Goal: Transaction & Acquisition: Subscribe to service/newsletter

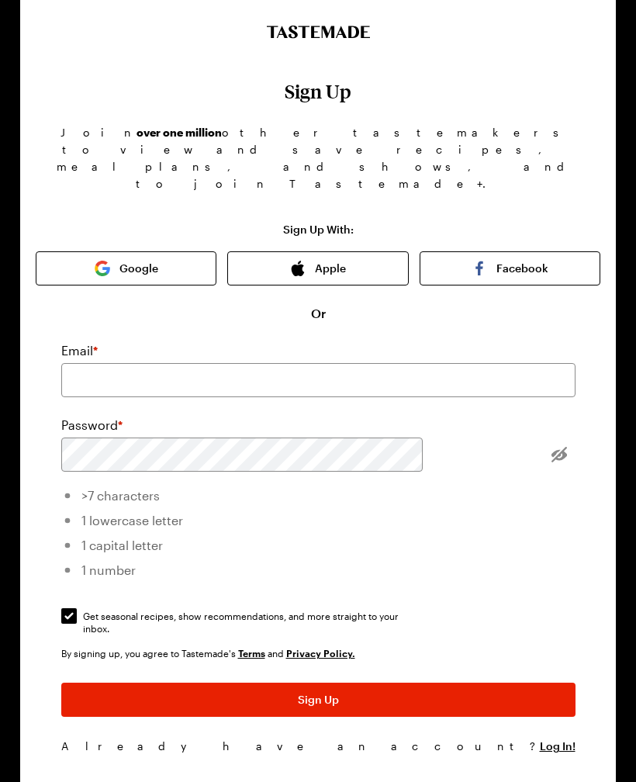
click at [77, 608] on input "Get seasonal recipes, show recommendations, and more straight to your inbox. Ge…" at bounding box center [69, 616] width 16 height 16
checkbox input "false"
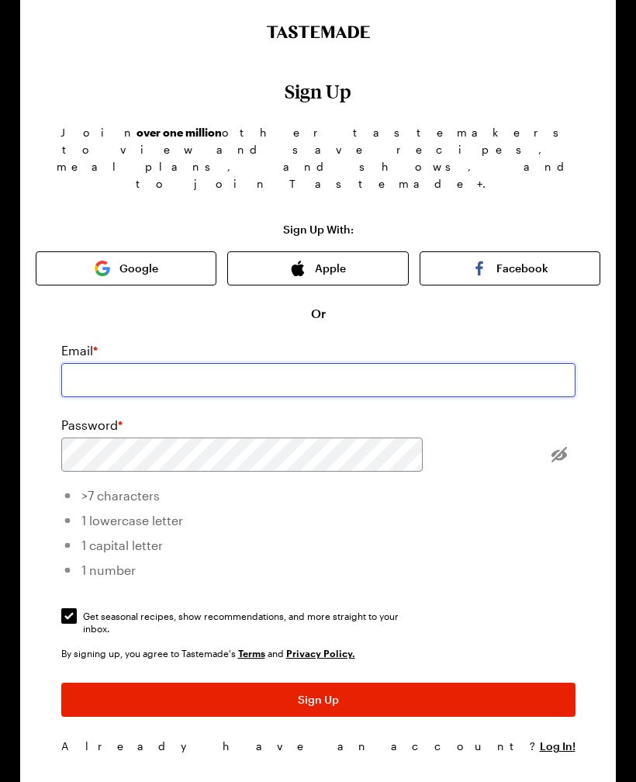
click at [347, 363] on input "email" at bounding box center [318, 380] width 514 height 34
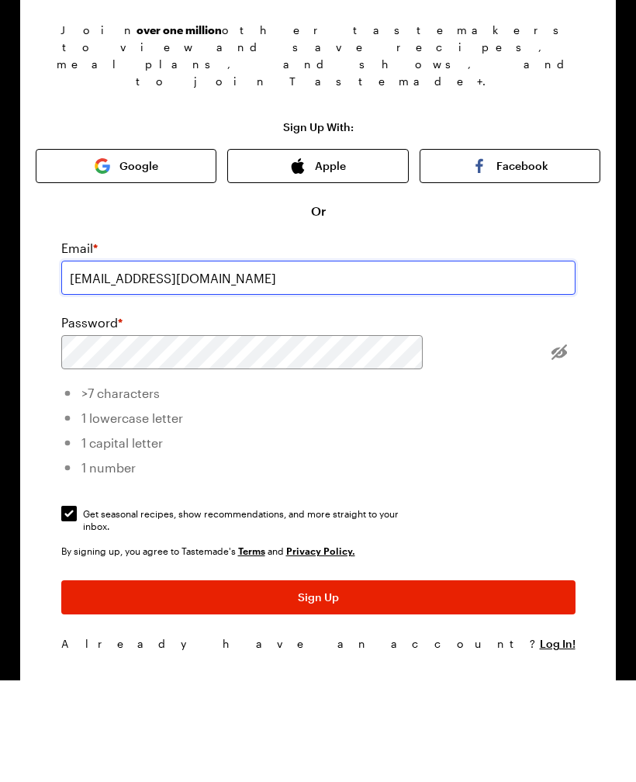
type input "juliereside@gmail.com"
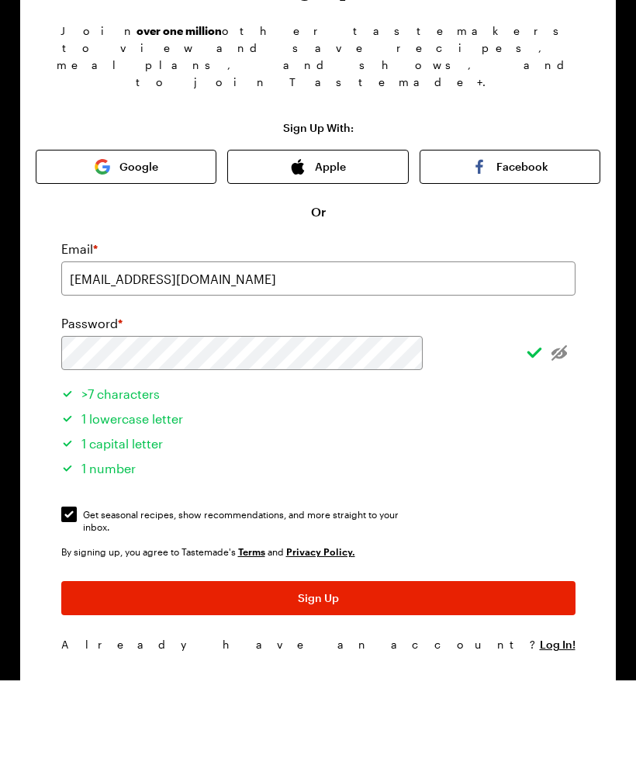
scroll to position [5, 0]
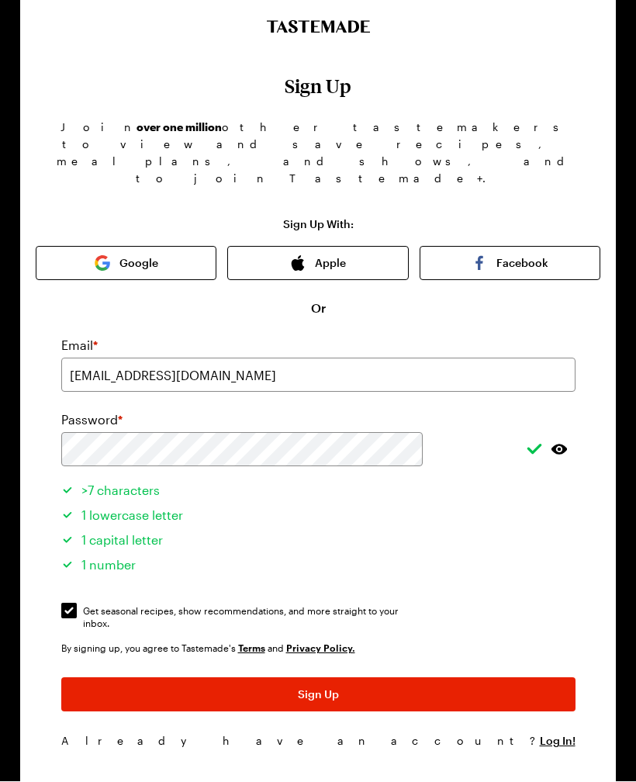
click at [77, 604] on input "Get seasonal recipes, show recommendations, and more straight to your inbox. Ge…" at bounding box center [69, 612] width 16 height 16
checkbox input "false"
click at [336, 688] on span "Sign Up" at bounding box center [318, 696] width 41 height 16
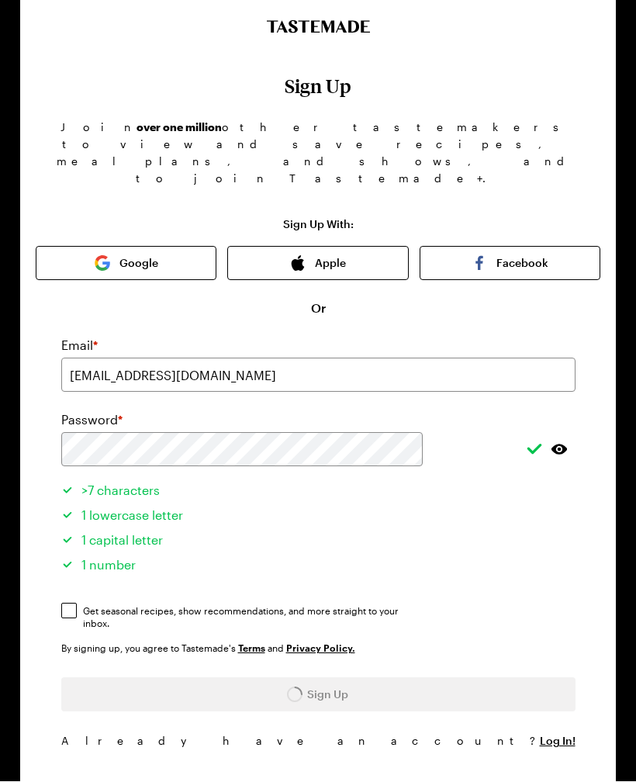
scroll to position [0, 0]
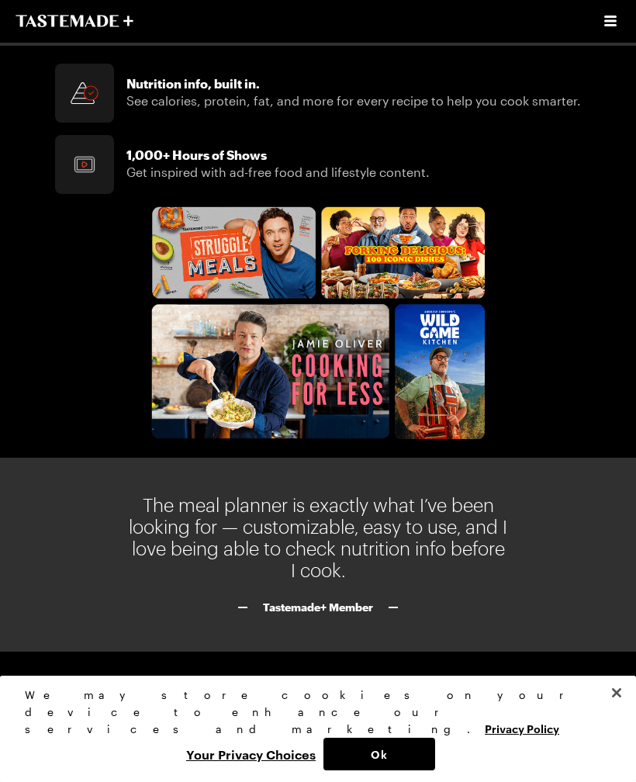
scroll to position [1918, 0]
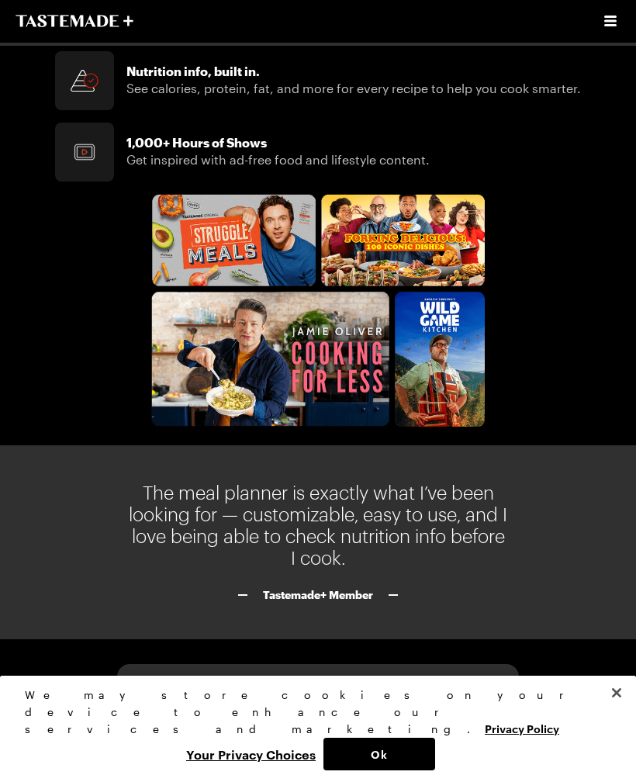
click at [345, 696] on span "Manage Your Subscription" at bounding box center [318, 704] width 138 height 16
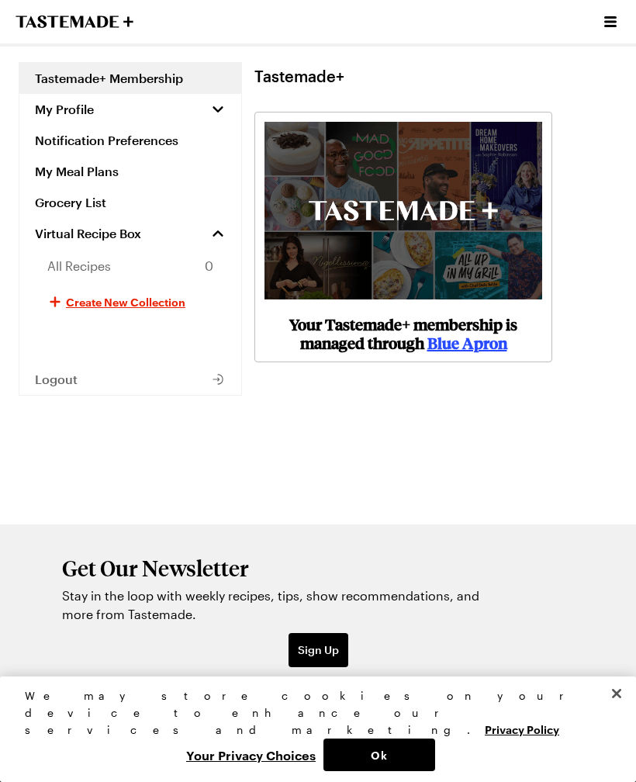
click at [40, 109] on span "My Profile" at bounding box center [64, 110] width 59 height 16
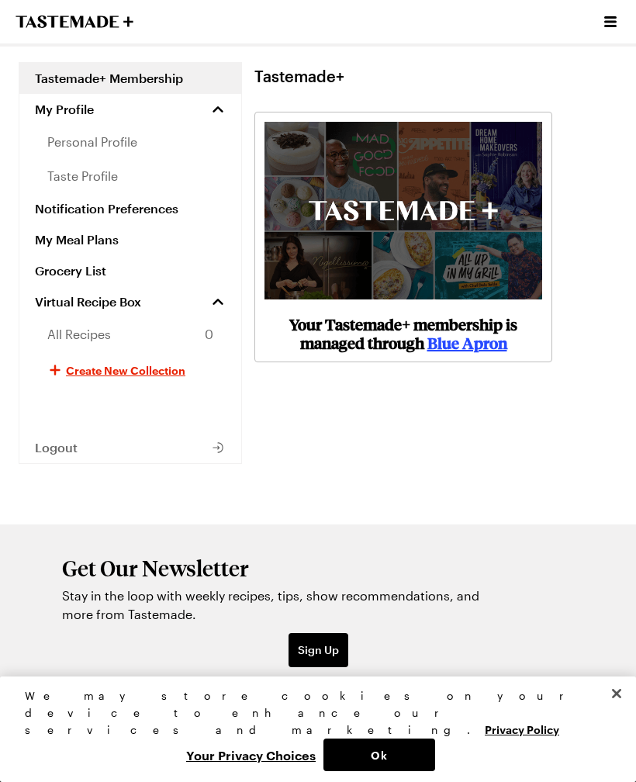
click at [474, 348] on link "Blue Apron" at bounding box center [468, 342] width 80 height 21
click at [478, 332] on link "Blue Apron" at bounding box center [468, 342] width 80 height 21
